Goal: Task Accomplishment & Management: Use online tool/utility

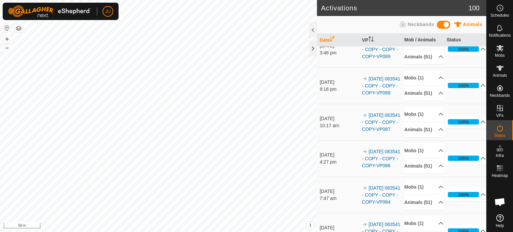
scroll to position [232, 0]
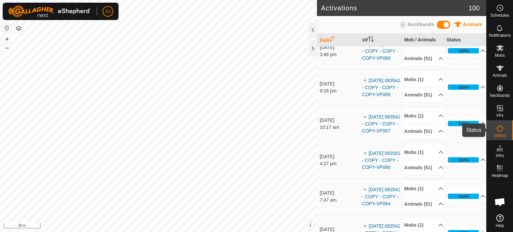
click at [498, 130] on icon at bounding box center [500, 128] width 8 height 8
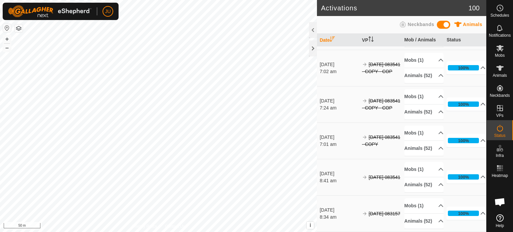
scroll to position [4120, 0]
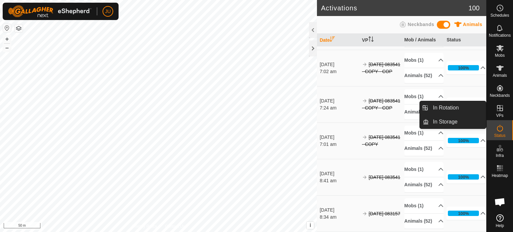
click at [498, 107] on icon at bounding box center [500, 108] width 8 height 8
click at [462, 105] on link "In Rotation" at bounding box center [457, 107] width 57 height 13
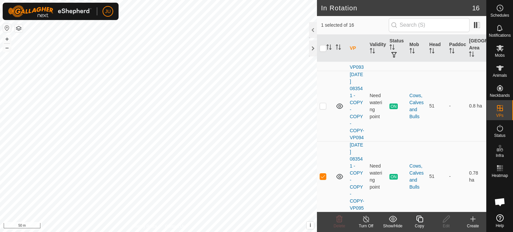
scroll to position [1214, 0]
click at [421, 221] on icon at bounding box center [419, 219] width 8 height 8
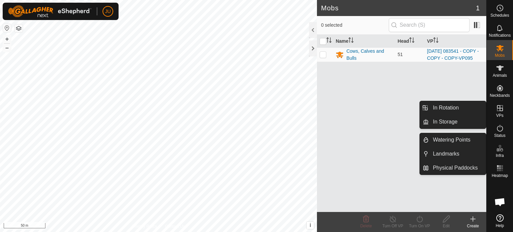
click at [498, 110] on icon at bounding box center [500, 108] width 8 height 8
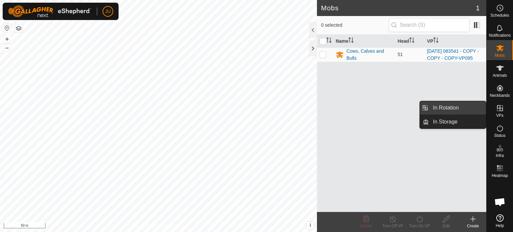
click at [450, 105] on link "In Rotation" at bounding box center [457, 107] width 57 height 13
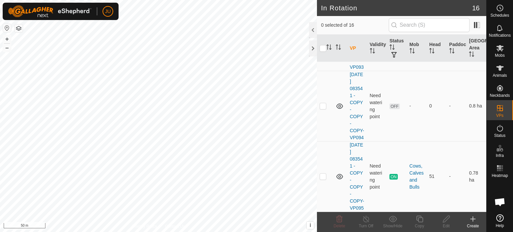
scroll to position [1214, 0]
click at [321, 172] on td at bounding box center [325, 176] width 16 height 70
checkbox input "true"
click at [419, 219] on icon at bounding box center [419, 219] width 8 height 8
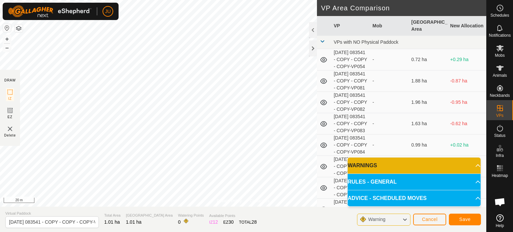
click at [212, 213] on div "Privacy Policy Contact Us Type: Inclusion Zone undefined Animal + – ⇧ i This ap…" at bounding box center [243, 116] width 486 height 232
click at [247, 232] on html "JU Schedules Notifications Mobs Animals Neckbands VPs Status Infra Heatmap Help…" at bounding box center [256, 116] width 513 height 232
click at [472, 219] on button "Save" at bounding box center [465, 220] width 32 height 12
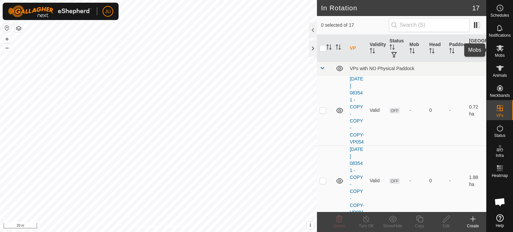
click at [501, 48] on icon at bounding box center [499, 48] width 7 height 6
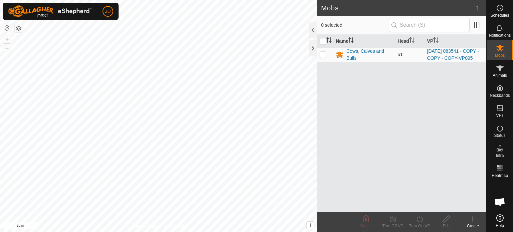
click at [322, 57] on p-checkbox at bounding box center [323, 54] width 7 height 5
checkbox input "true"
click at [418, 219] on icon at bounding box center [419, 219] width 8 height 8
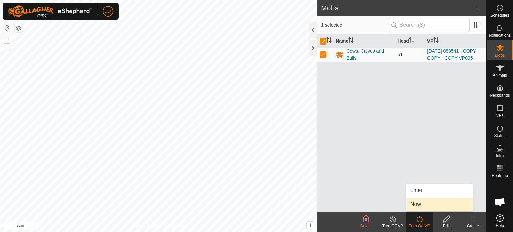
click at [418, 202] on link "Now" at bounding box center [439, 204] width 66 height 13
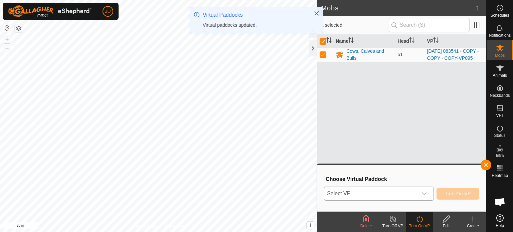
click at [423, 192] on icon "dropdown trigger" at bounding box center [423, 193] width 5 height 5
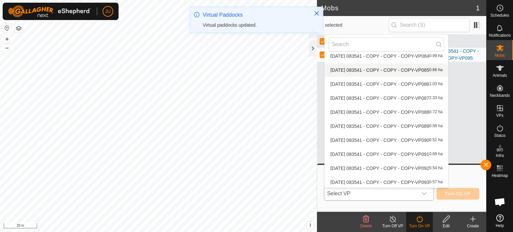
scroll to position [120, 0]
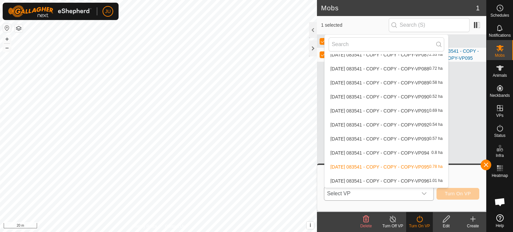
click at [390, 178] on li "2025-08-12 083541 - COPY - COPY - COPY-VP096 1.01 ha" at bounding box center [387, 180] width 124 height 13
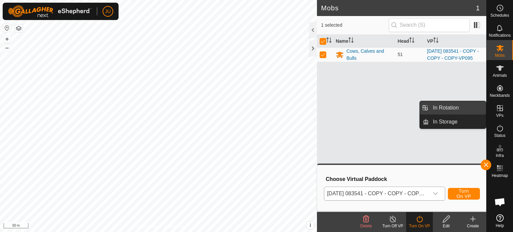
click at [473, 106] on link "In Rotation" at bounding box center [457, 107] width 57 height 13
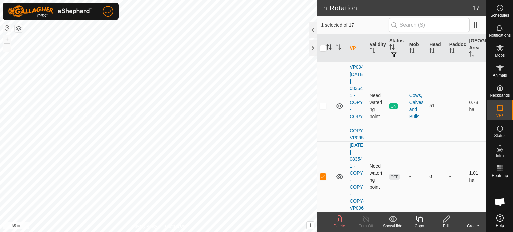
scroll to position [1298, 0]
click at [422, 220] on icon at bounding box center [419, 219] width 8 height 8
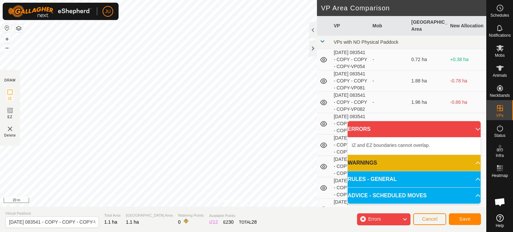
click at [323, 65] on div "Privacy Policy Contact Us Segment length must be longer than 5 m (Current: 4.1 …" at bounding box center [243, 116] width 486 height 232
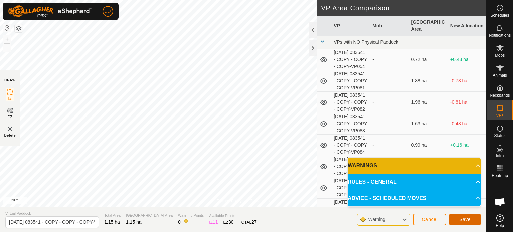
click at [471, 218] on button "Save" at bounding box center [465, 220] width 32 height 12
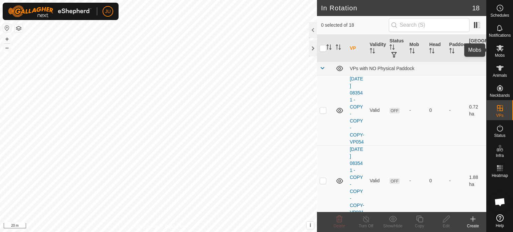
click at [502, 51] on icon at bounding box center [500, 48] width 8 height 8
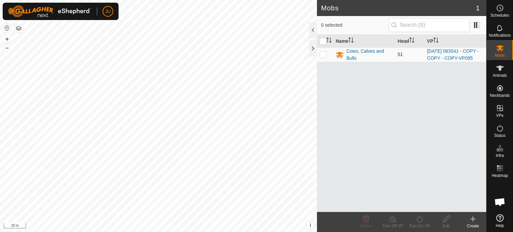
click at [323, 55] on p-checkbox at bounding box center [323, 54] width 7 height 5
checkbox input "true"
click at [419, 217] on icon at bounding box center [419, 219] width 6 height 7
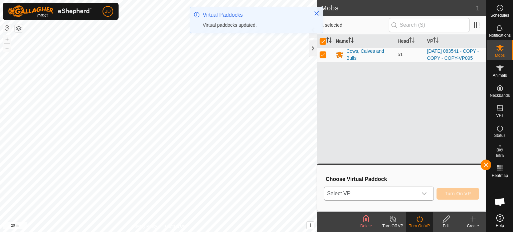
click at [422, 191] on icon "dropdown trigger" at bounding box center [423, 193] width 5 height 5
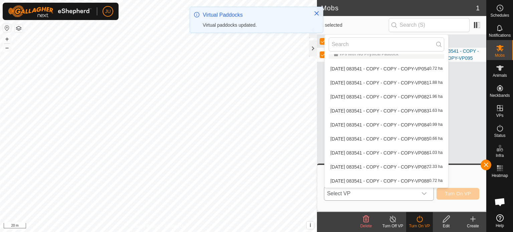
scroll to position [134, 0]
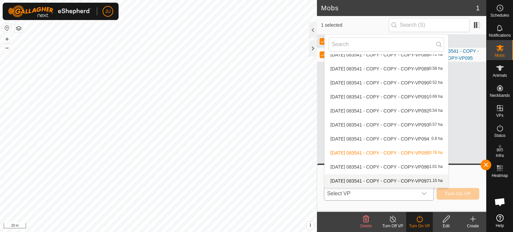
click at [384, 181] on li "2025-08-12 083541 - COPY - COPY - COPY-VP097 1.15 ha" at bounding box center [387, 180] width 124 height 13
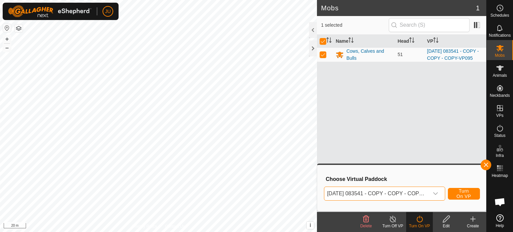
click at [462, 193] on span "Turn On VP" at bounding box center [463, 193] width 15 height 11
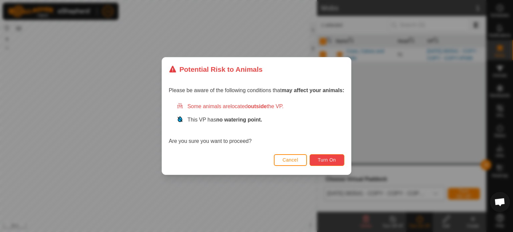
click at [326, 160] on span "Turn On" at bounding box center [327, 159] width 18 height 5
